Goal: Task Accomplishment & Management: Use online tool/utility

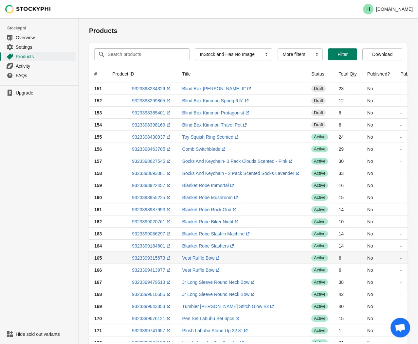
select select "instock_has_no_image"
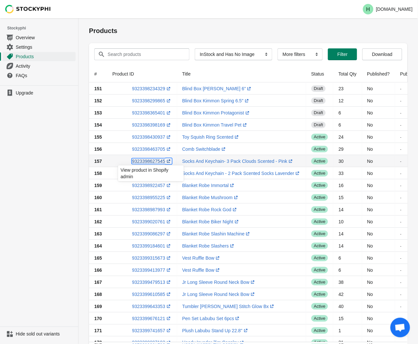
click at [145, 162] on link "9323398627545 (opens a new window)" at bounding box center [152, 161] width 40 height 5
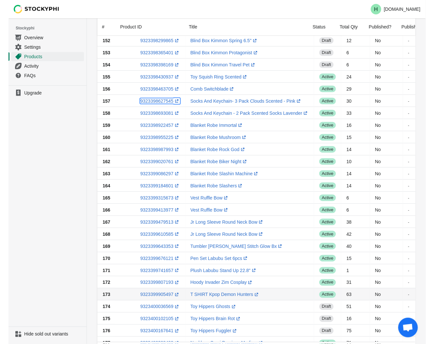
scroll to position [41, 0]
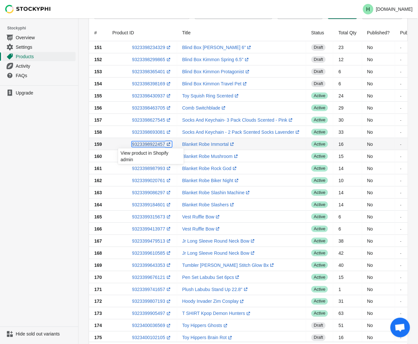
click at [143, 144] on link "9323398922457 (opens a new window)" at bounding box center [152, 144] width 40 height 5
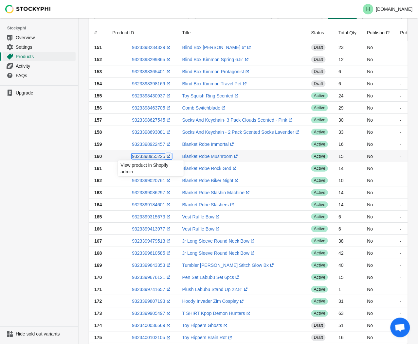
click at [143, 156] on link "9323398955225 (opens a new window)" at bounding box center [152, 156] width 40 height 5
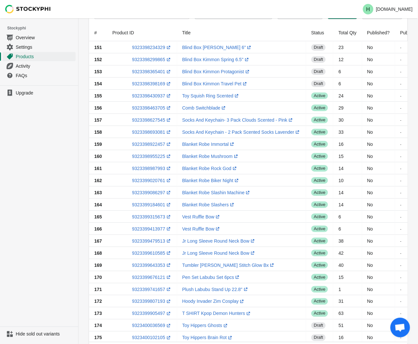
click at [59, 168] on ul "Upgrade" at bounding box center [39, 205] width 78 height 241
click at [147, 167] on link "9323398987993 (opens a new window)" at bounding box center [152, 168] width 40 height 5
click at [70, 175] on ul "Upgrade" at bounding box center [39, 205] width 78 height 241
click at [149, 181] on link "9323399020761 (opens a new window)" at bounding box center [152, 180] width 40 height 5
click at [32, 184] on ul "Upgrade" at bounding box center [39, 205] width 78 height 241
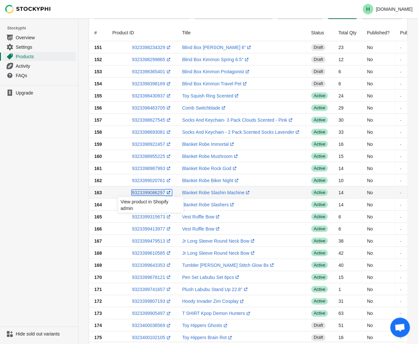
click at [146, 193] on link "9323399086297 (opens a new window)" at bounding box center [152, 192] width 40 height 5
click at [39, 167] on ul "Upgrade" at bounding box center [39, 205] width 78 height 241
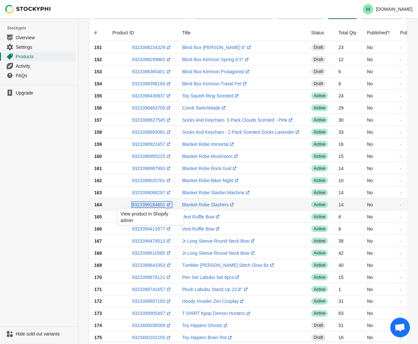
click at [145, 205] on link "9323399184601 (opens a new window)" at bounding box center [152, 204] width 40 height 5
click at [50, 198] on ul "Upgrade" at bounding box center [39, 205] width 78 height 241
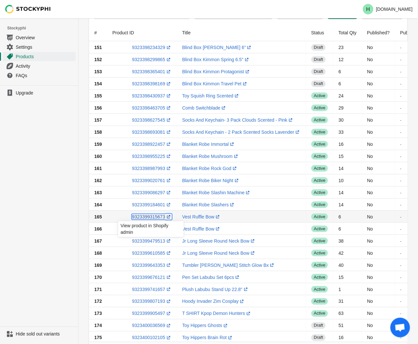
click at [146, 218] on link "9323399315673 (opens a new window)" at bounding box center [152, 216] width 40 height 5
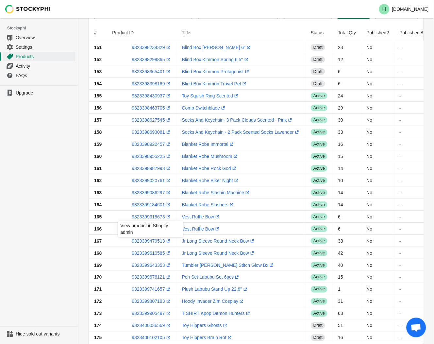
click at [30, 184] on ul "Upgrade" at bounding box center [39, 205] width 78 height 241
click at [142, 229] on link "9323399413977 (opens a new window)" at bounding box center [152, 228] width 40 height 5
click at [67, 191] on ul "Upgrade" at bounding box center [39, 205] width 78 height 241
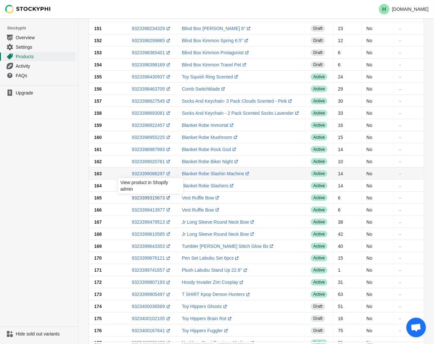
scroll to position [78, 0]
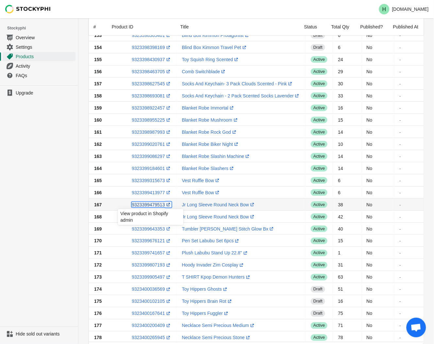
click at [152, 205] on link "9323399479513 (opens a new window)" at bounding box center [152, 204] width 40 height 5
click at [56, 218] on ul "Upgrade" at bounding box center [39, 205] width 78 height 241
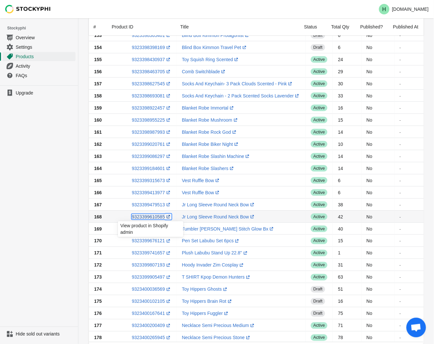
click at [146, 218] on link "9323399610585 (opens a new window)" at bounding box center [152, 216] width 40 height 5
click at [17, 171] on ul "Upgrade" at bounding box center [39, 205] width 78 height 241
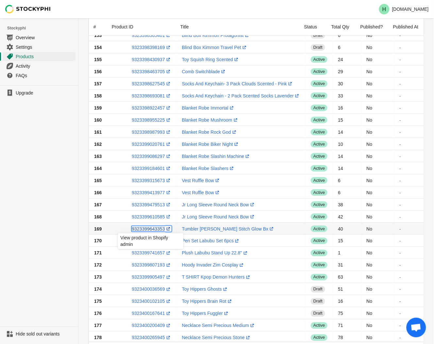
click at [146, 230] on link "9323399643353 (opens a new window)" at bounding box center [152, 228] width 40 height 5
click at [35, 172] on ul "Upgrade" at bounding box center [39, 205] width 78 height 241
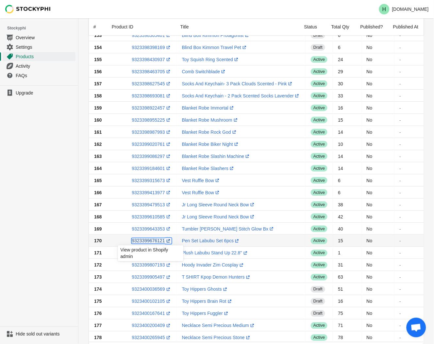
click at [153, 241] on link "9323399676121 (opens a new window)" at bounding box center [152, 240] width 40 height 5
click at [34, 208] on ul "Upgrade" at bounding box center [39, 205] width 78 height 241
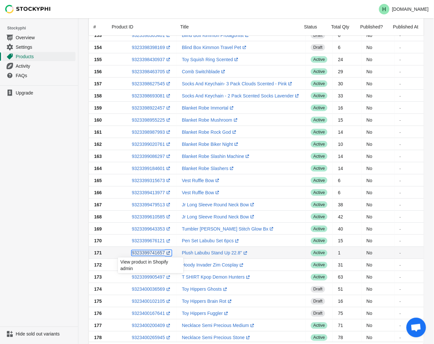
click at [145, 254] on link "9323399741657 (opens a new window)" at bounding box center [152, 253] width 40 height 5
click at [58, 216] on ul "Upgrade" at bounding box center [39, 205] width 78 height 241
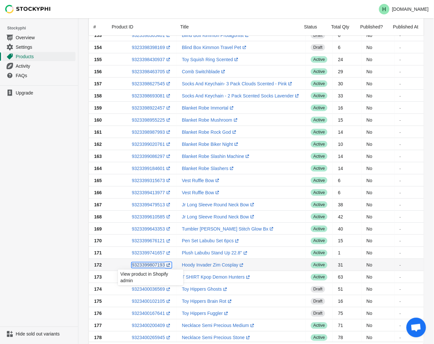
click at [150, 266] on link "9323399807193 (opens a new window)" at bounding box center [152, 265] width 40 height 5
click at [55, 195] on ul "Upgrade" at bounding box center [39, 205] width 78 height 241
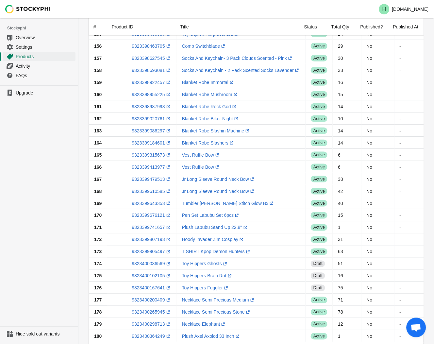
scroll to position [114, 0]
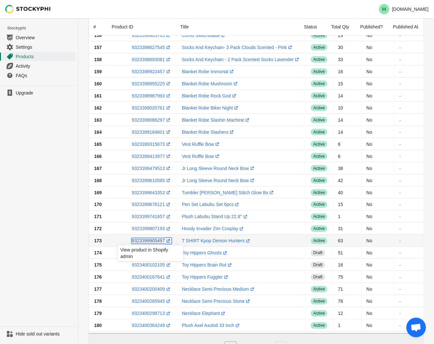
click at [146, 239] on link "9323399905497 (opens a new window)" at bounding box center [152, 240] width 40 height 5
click at [68, 271] on ul "Upgrade" at bounding box center [39, 205] width 78 height 241
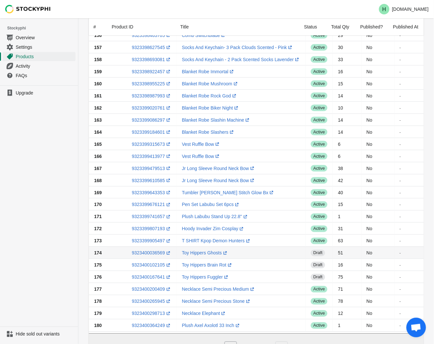
scroll to position [150, 0]
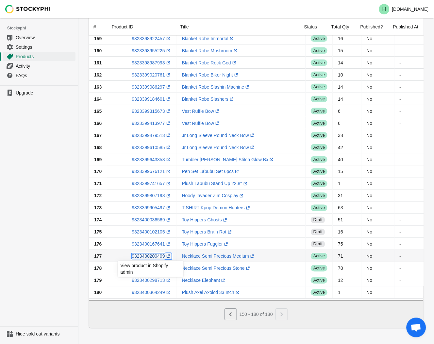
click at [145, 254] on link "9323400200409 (opens a new window)" at bounding box center [152, 256] width 40 height 5
click at [67, 216] on ul "Upgrade" at bounding box center [39, 205] width 78 height 241
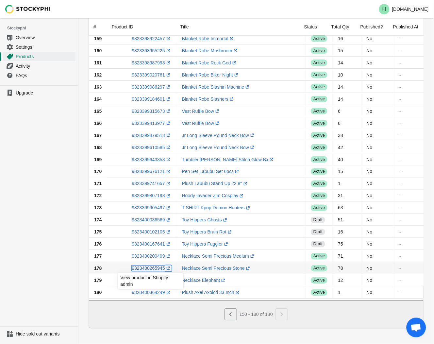
click at [151, 266] on link "9323400265945 (opens a new window)" at bounding box center [152, 268] width 40 height 5
click at [43, 169] on ul "Upgrade" at bounding box center [39, 205] width 78 height 241
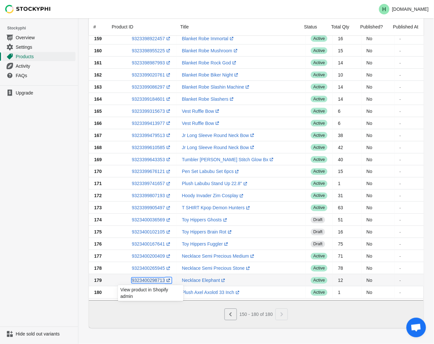
click at [151, 279] on link "9323400298713 (opens a new window)" at bounding box center [152, 280] width 40 height 5
click at [46, 233] on ul "Upgrade" at bounding box center [39, 205] width 78 height 241
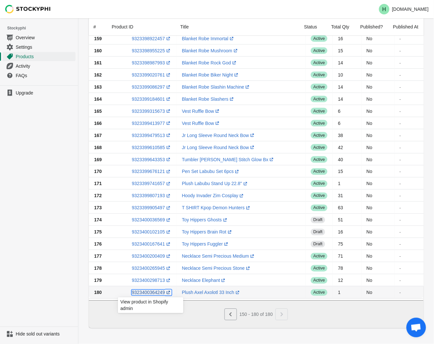
click at [145, 290] on link "9323400364249 (opens a new window)" at bounding box center [152, 292] width 40 height 5
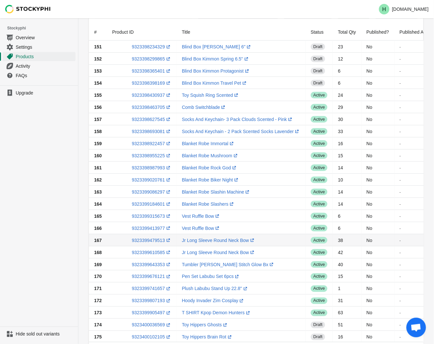
scroll to position [41, 0]
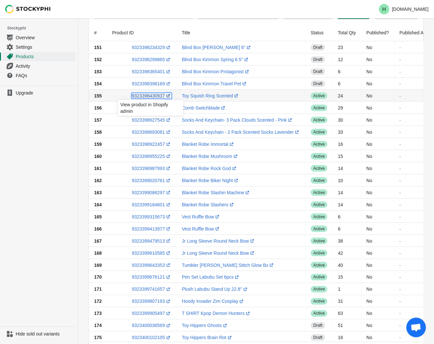
click at [147, 94] on link "9323398430937 (opens a new window)" at bounding box center [152, 95] width 40 height 5
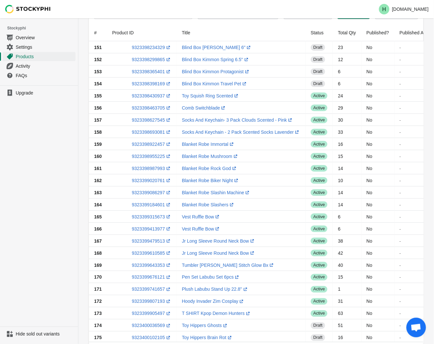
drag, startPoint x: 52, startPoint y: 227, endPoint x: 52, endPoint y: 221, distance: 5.6
click at [52, 225] on ul "Upgrade" at bounding box center [39, 205] width 78 height 241
click at [145, 108] on link "9323398463705 (opens a new window)" at bounding box center [152, 107] width 40 height 5
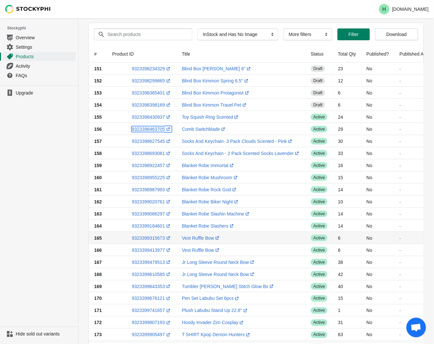
scroll to position [0, 0]
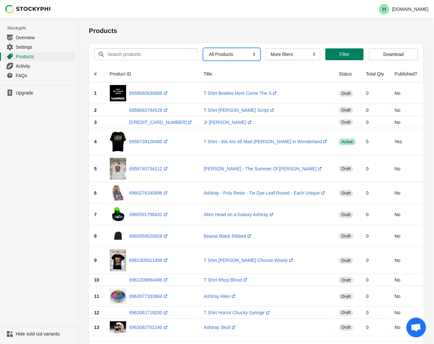
click at [252, 55] on select "All Products InStock InStock Published InStock Un-Published OOS OOS Published O…" at bounding box center [232, 54] width 57 height 12
select select "instock_has_no_image"
click at [204, 48] on select "All Products InStock InStock Published InStock Un-Published OOS OOS Published O…" at bounding box center [232, 54] width 57 height 12
click at [351, 56] on span "Filter" at bounding box center [354, 54] width 10 height 5
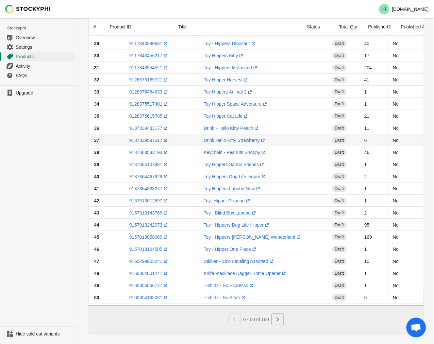
scroll to position [393, 0]
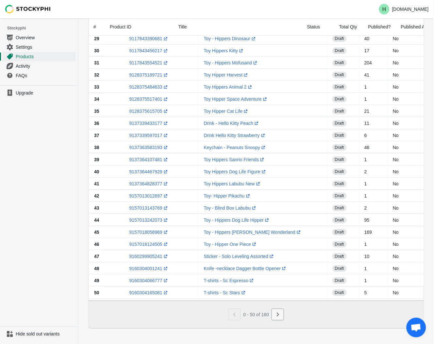
click at [278, 316] on icon "Next" at bounding box center [278, 315] width 2 height 4
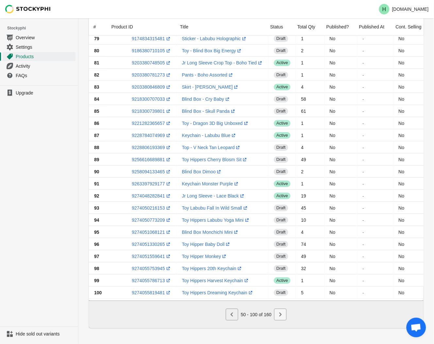
click at [283, 316] on icon "Next" at bounding box center [280, 314] width 7 height 7
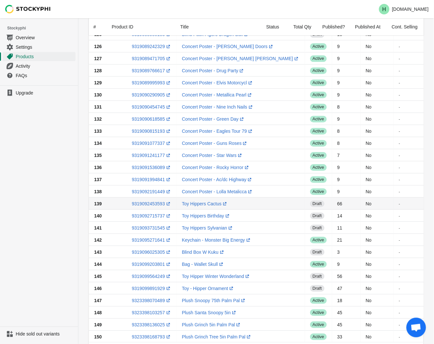
scroll to position [357, 0]
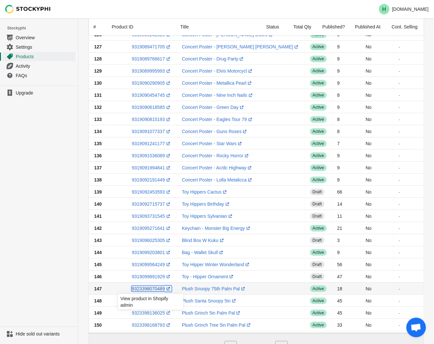
click at [149, 289] on link "9323398070489 (opens a new window)" at bounding box center [152, 288] width 40 height 5
drag, startPoint x: 69, startPoint y: 254, endPoint x: 61, endPoint y: 260, distance: 10.4
click at [69, 254] on ul "Upgrade" at bounding box center [39, 205] width 78 height 241
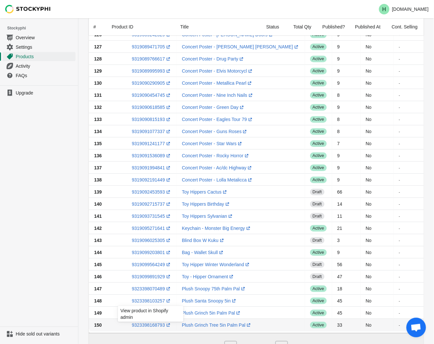
click at [149, 302] on div "View product in Shopify admin" at bounding box center [151, 312] width 76 height 22
click at [149, 301] on div "View product in Shopify admin" at bounding box center [151, 312] width 76 height 22
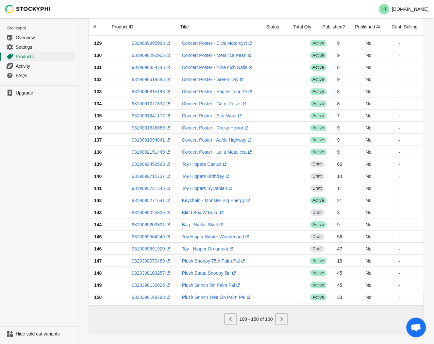
scroll to position [393, 0]
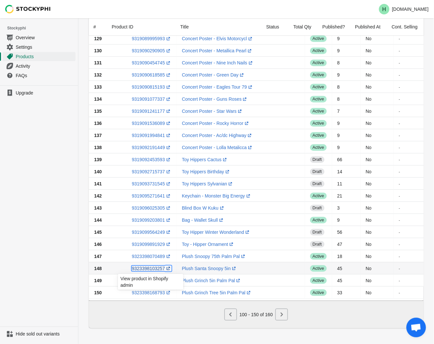
click at [148, 266] on link "9323398103257 (opens a new window)" at bounding box center [152, 268] width 40 height 5
click at [51, 224] on ul "Upgrade" at bounding box center [39, 205] width 78 height 241
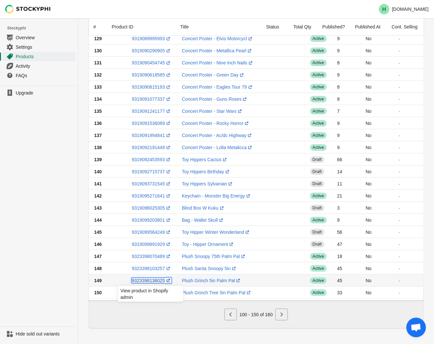
click at [149, 278] on link "9323398136025 (opens a new window)" at bounding box center [152, 280] width 40 height 5
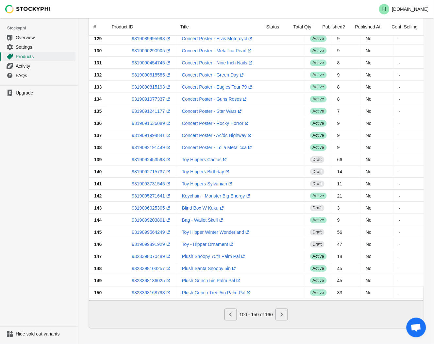
click at [47, 224] on ul "Upgrade" at bounding box center [39, 205] width 78 height 241
click at [148, 290] on link "9323398168793 (opens a new window)" at bounding box center [152, 292] width 40 height 5
click at [277, 315] on button "Next" at bounding box center [282, 315] width 12 height 12
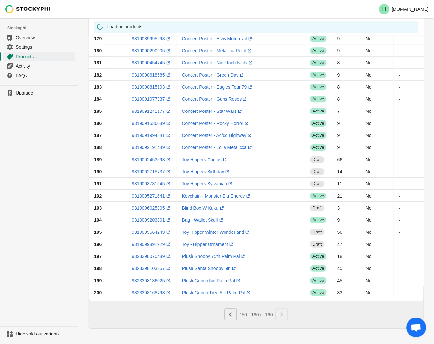
scroll to position [0, 0]
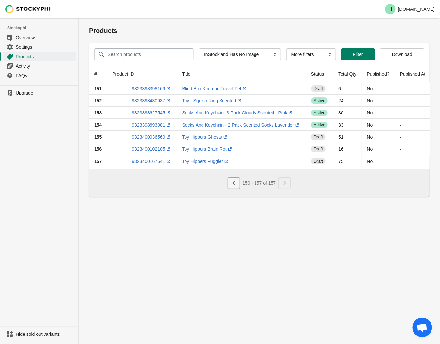
click at [236, 185] on icon "Previous" at bounding box center [234, 183] width 7 height 7
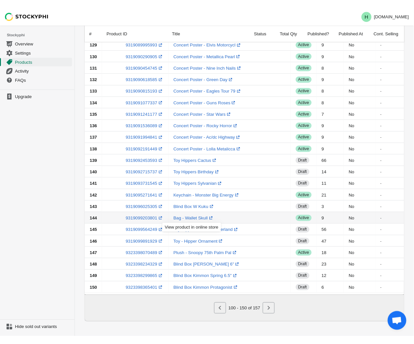
scroll to position [393, 0]
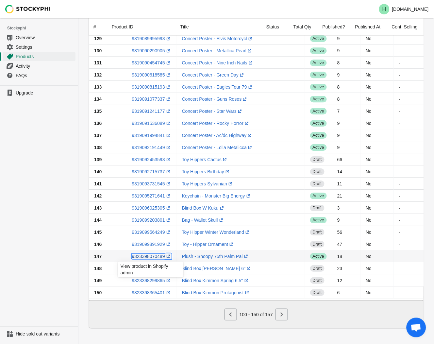
click at [145, 254] on link "9323398070489 (opens a new window)" at bounding box center [152, 256] width 40 height 5
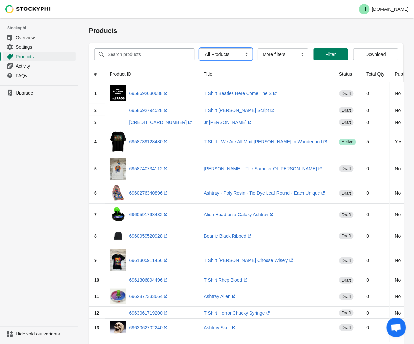
click at [242, 54] on select "All Products InStock InStock Published InStock Un-Published OOS OOS Published O…" at bounding box center [226, 54] width 53 height 12
select select "instock_has_no_image"
click at [200, 48] on select "All Products InStock InStock Published InStock Un-Published OOS OOS Published O…" at bounding box center [226, 54] width 53 height 12
click at [342, 57] on button "Filter" at bounding box center [340, 54] width 28 height 12
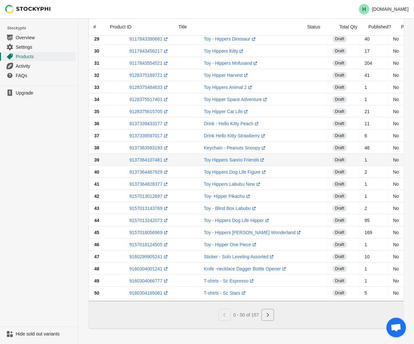
scroll to position [393, 0]
click at [268, 314] on icon "Next" at bounding box center [268, 314] width 7 height 7
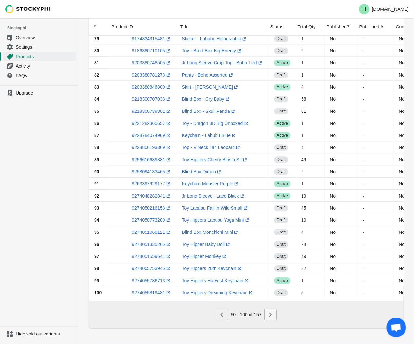
click at [272, 314] on icon "Next" at bounding box center [270, 314] width 7 height 7
